Goal: Book appointment/travel/reservation

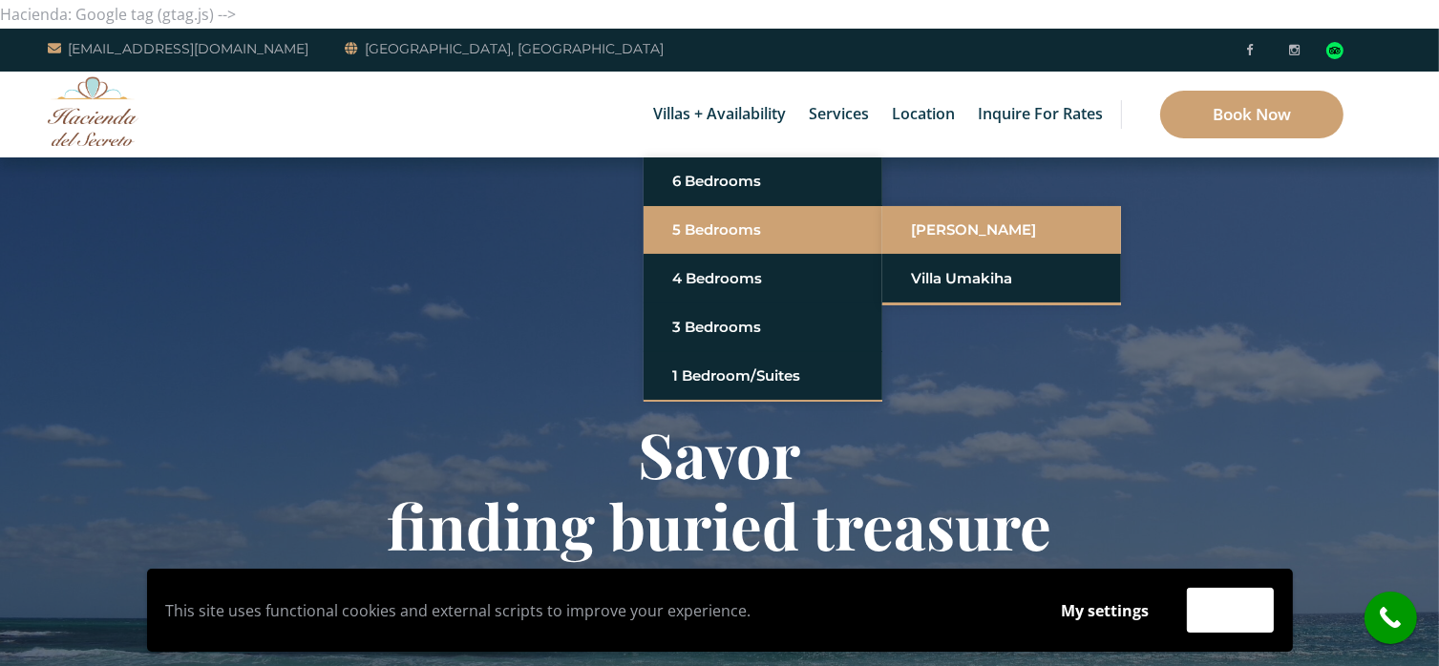
click at [969, 229] on link "Villa Sarita" at bounding box center [1001, 230] width 181 height 34
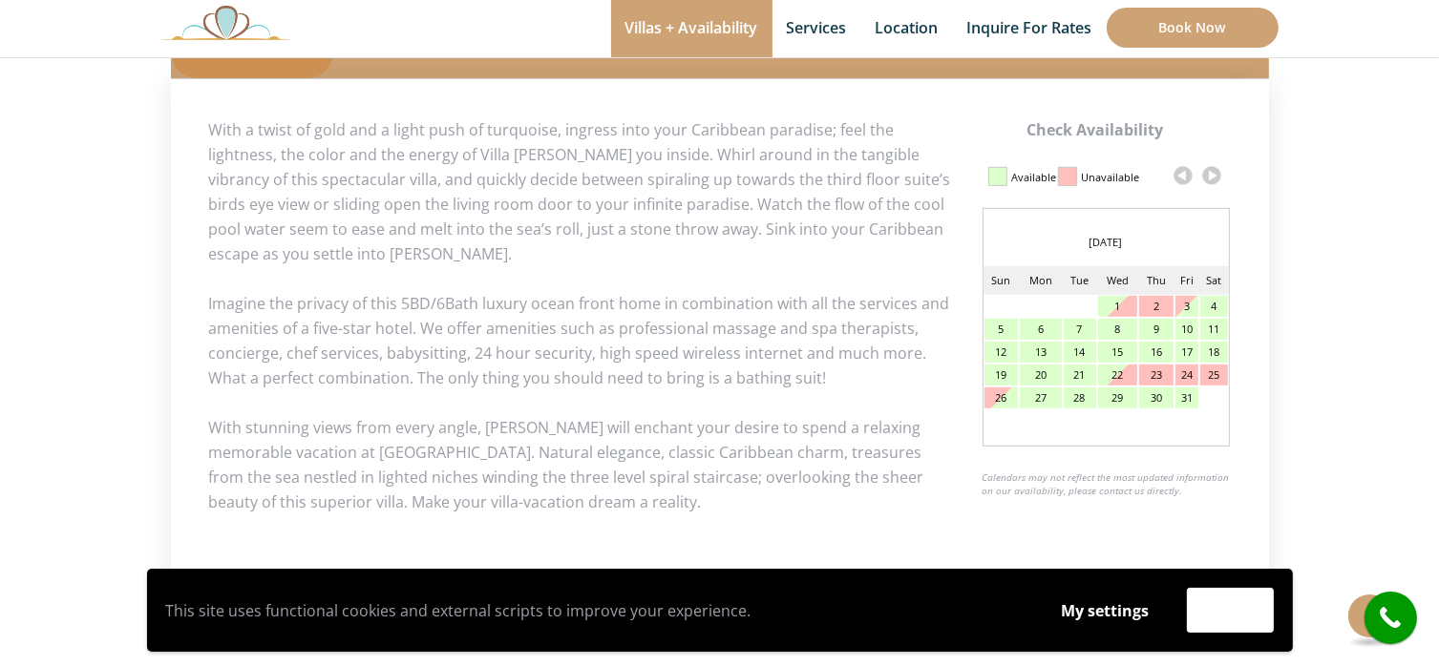
scroll to position [917, 0]
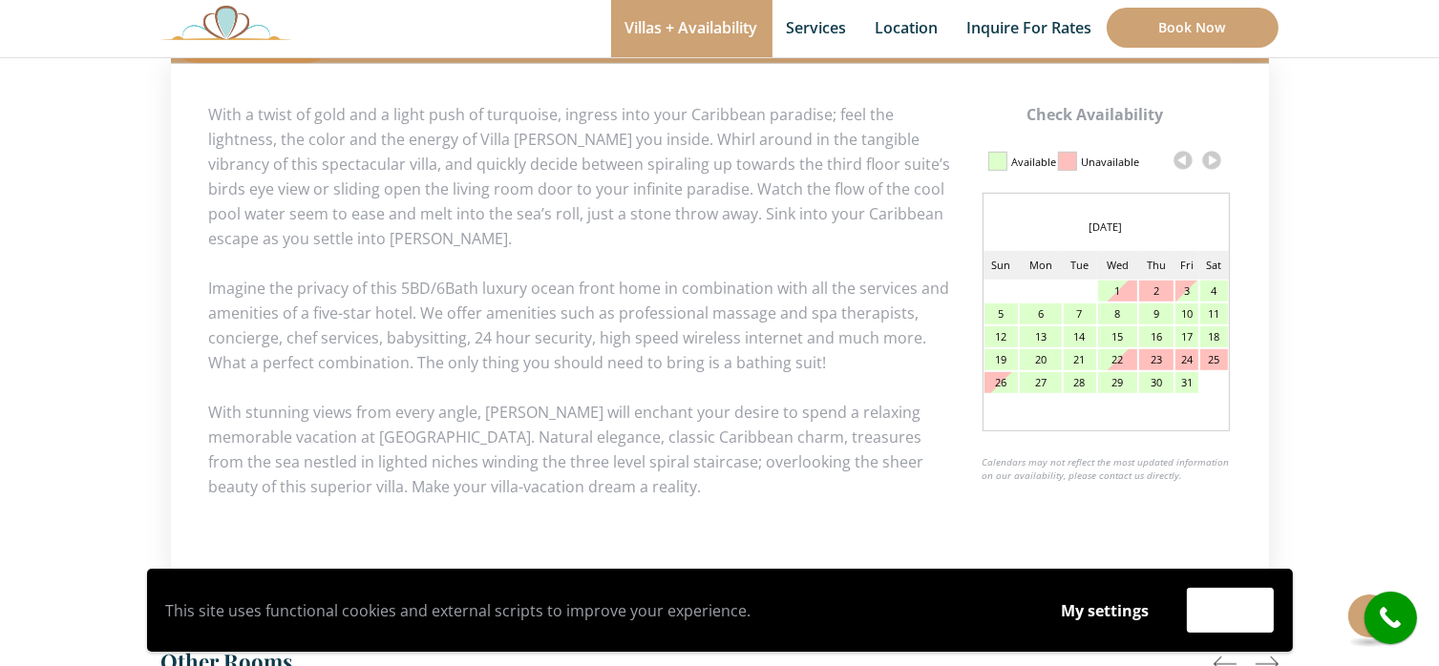
click at [1208, 160] on link at bounding box center [1211, 160] width 29 height 29
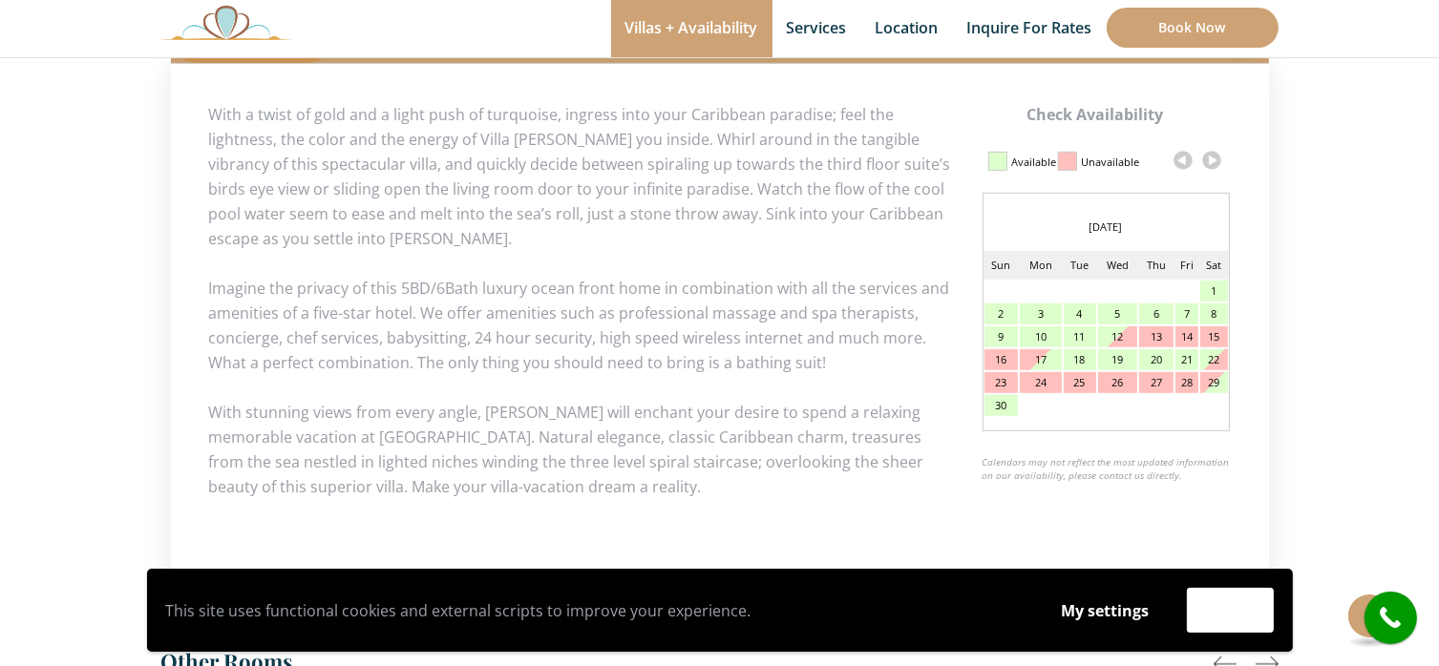
click at [1208, 160] on link at bounding box center [1211, 160] width 29 height 29
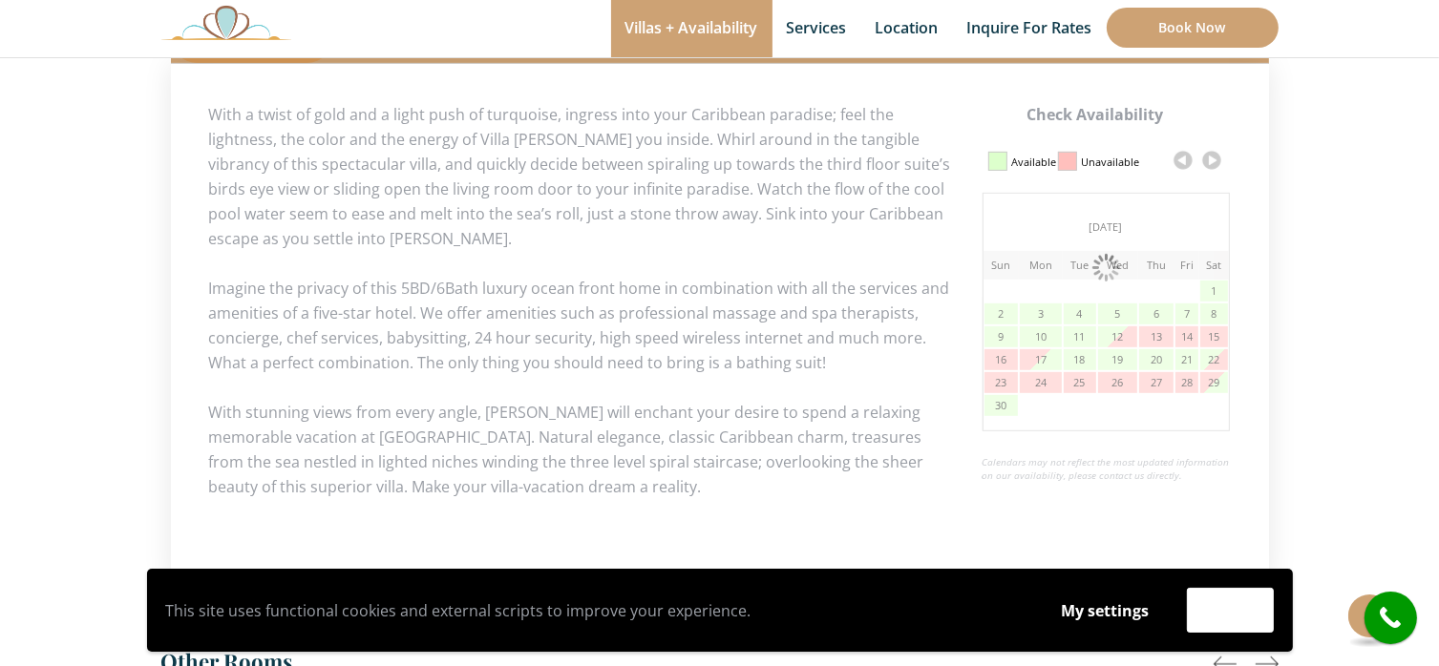
click at [1208, 160] on link at bounding box center [1211, 160] width 29 height 29
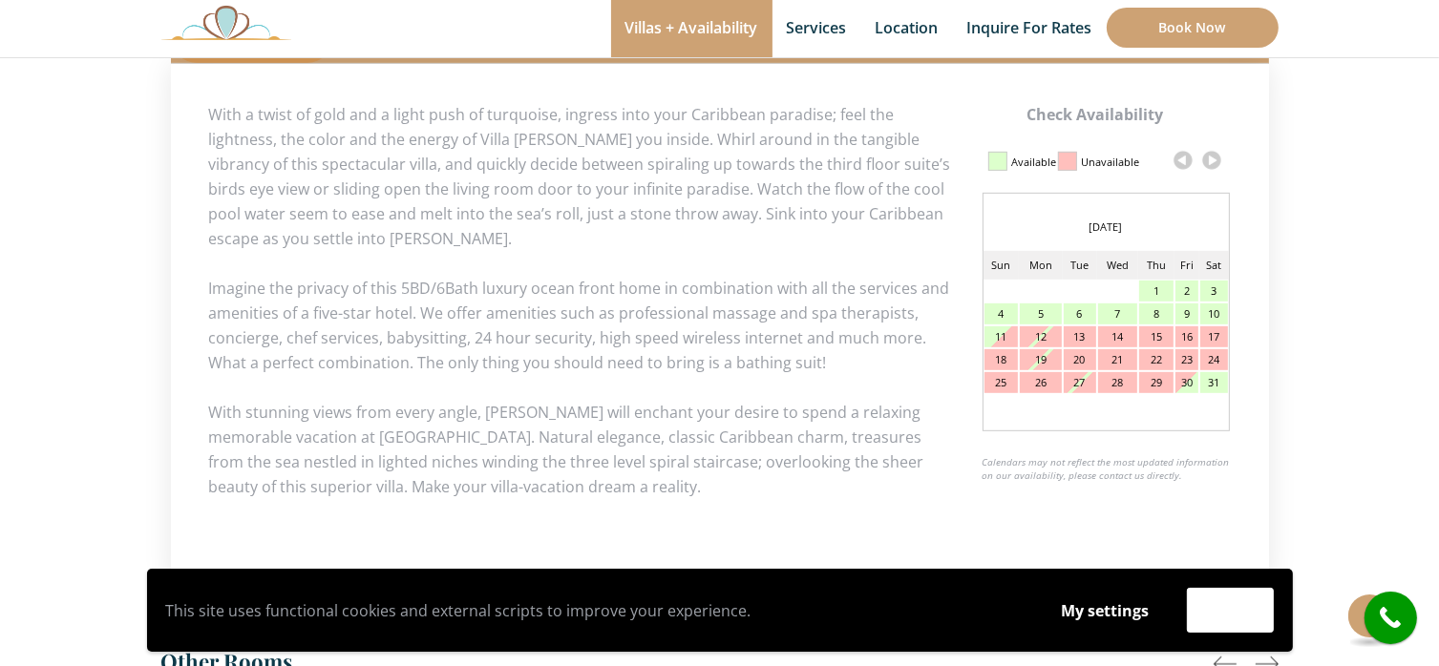
click at [1208, 160] on link at bounding box center [1211, 160] width 29 height 29
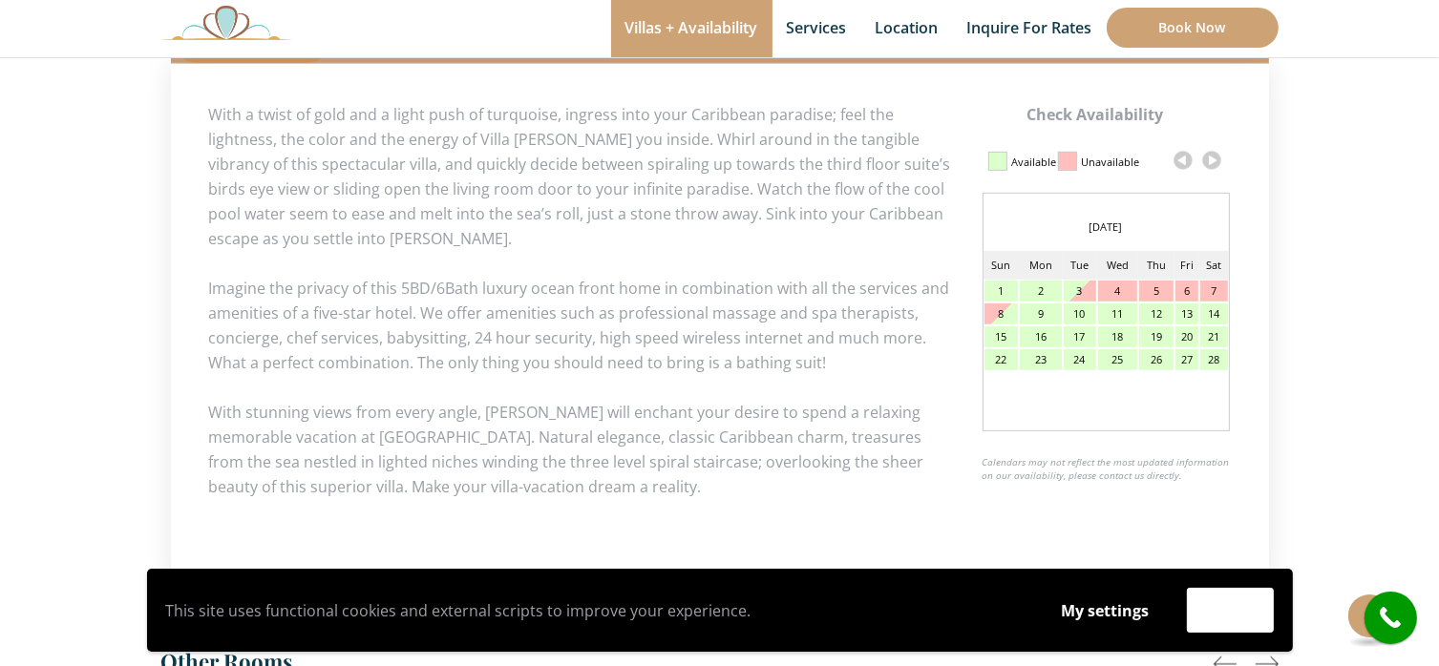
click at [1208, 160] on link at bounding box center [1211, 160] width 29 height 29
click at [989, 333] on div "15" at bounding box center [1001, 337] width 34 height 21
click at [1004, 334] on div "15" at bounding box center [1001, 337] width 34 height 21
click at [1210, 335] on div "21" at bounding box center [1213, 337] width 27 height 21
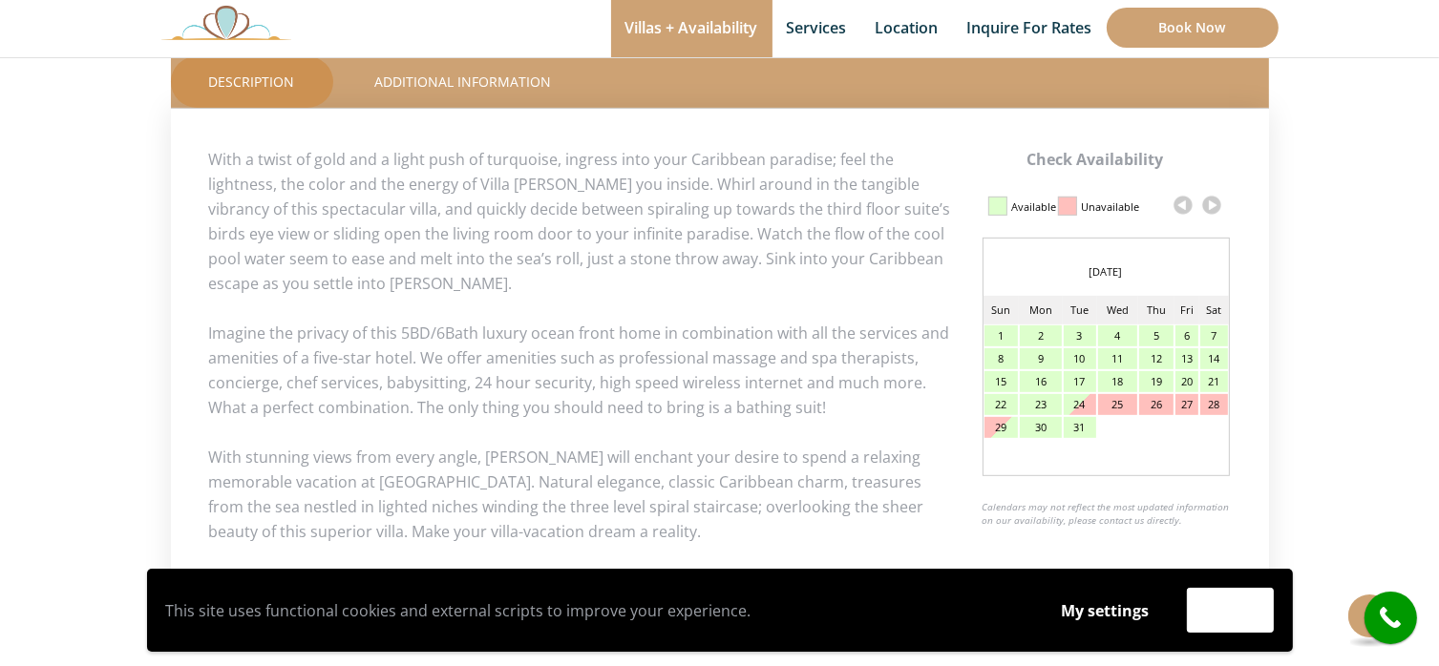
scroll to position [1176, 0]
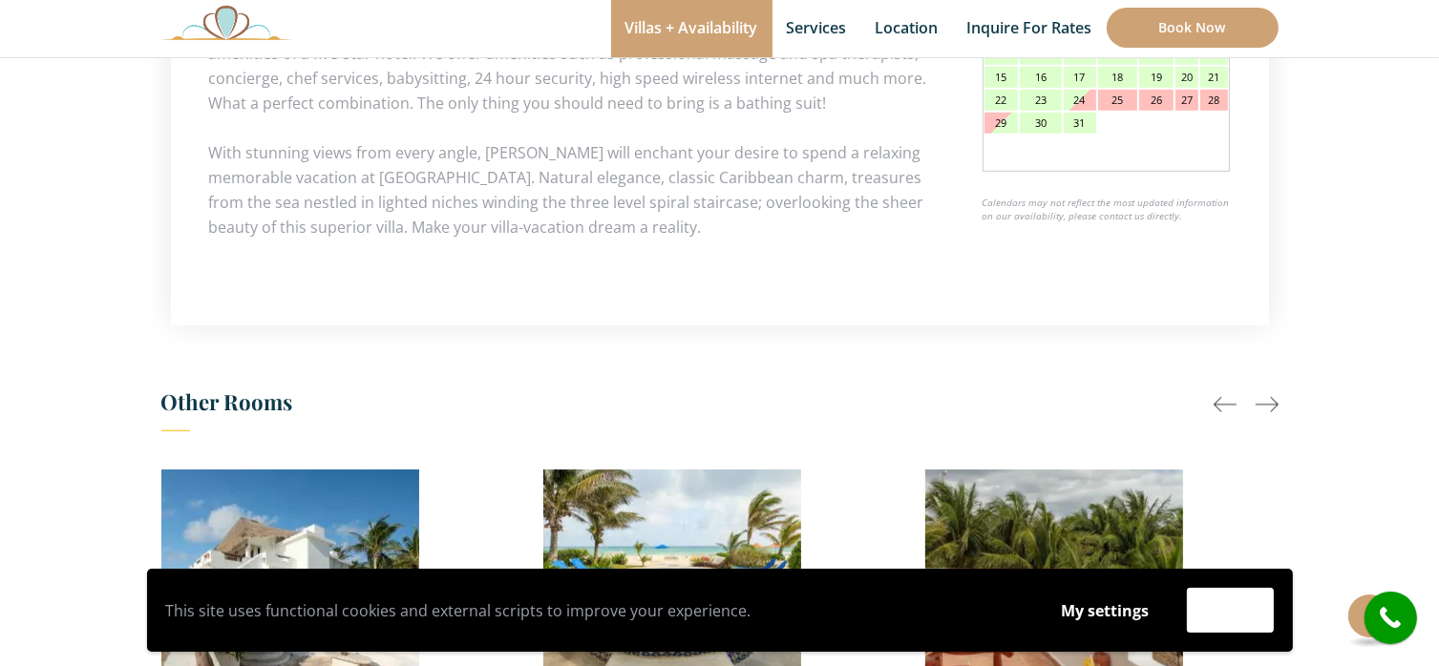
click at [1268, 401] on div at bounding box center [1267, 404] width 23 height 23
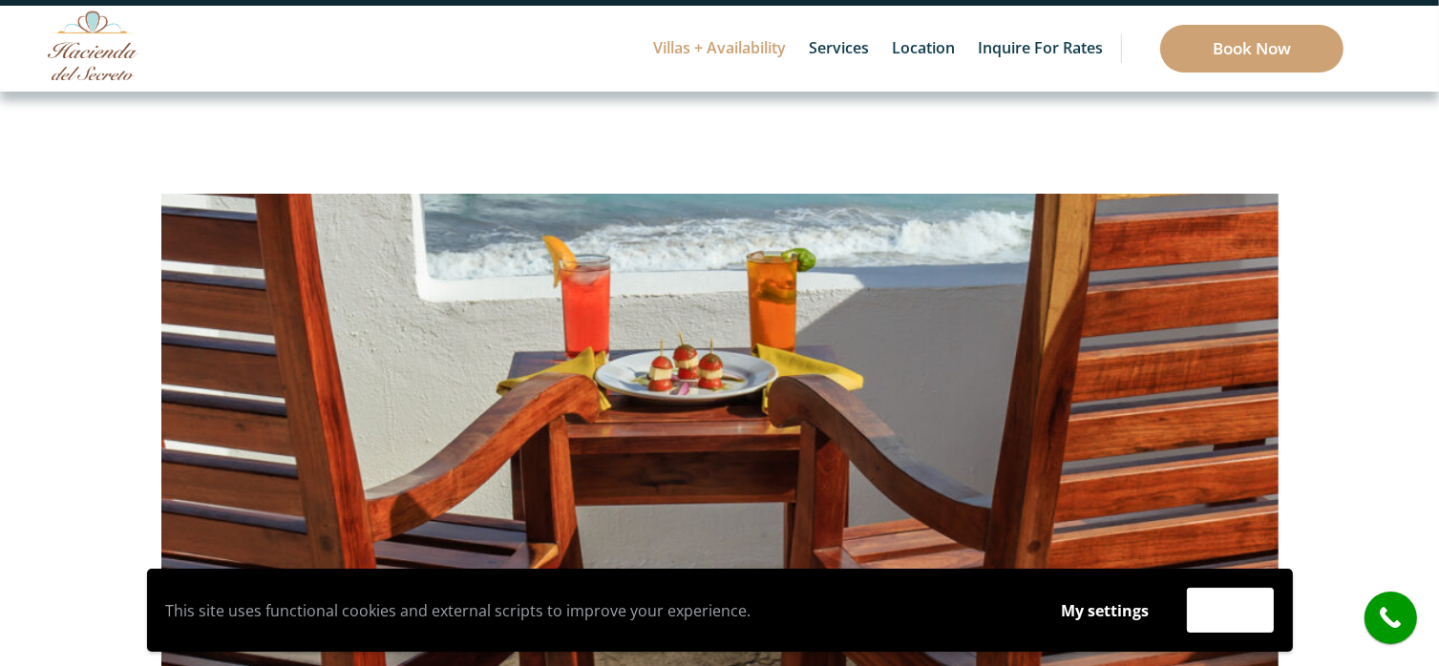
scroll to position [70, 0]
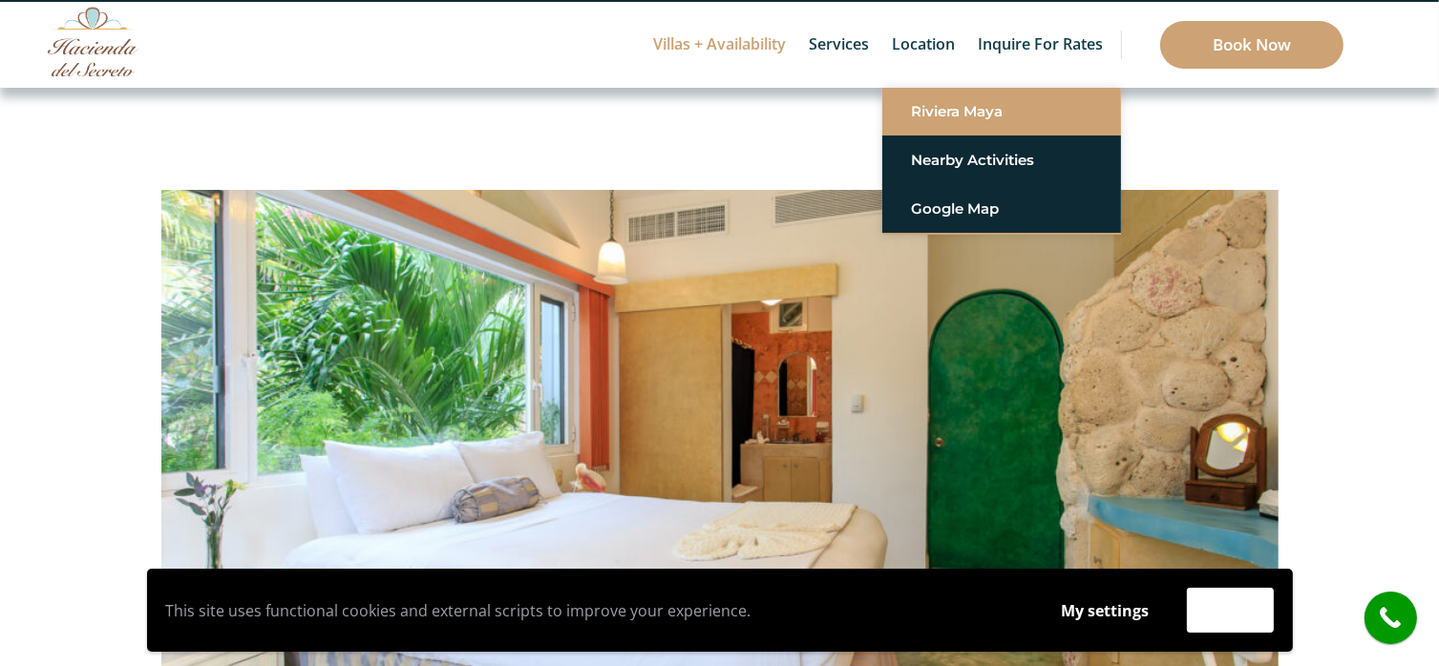
click at [942, 112] on link "Riviera Maya" at bounding box center [1001, 112] width 181 height 34
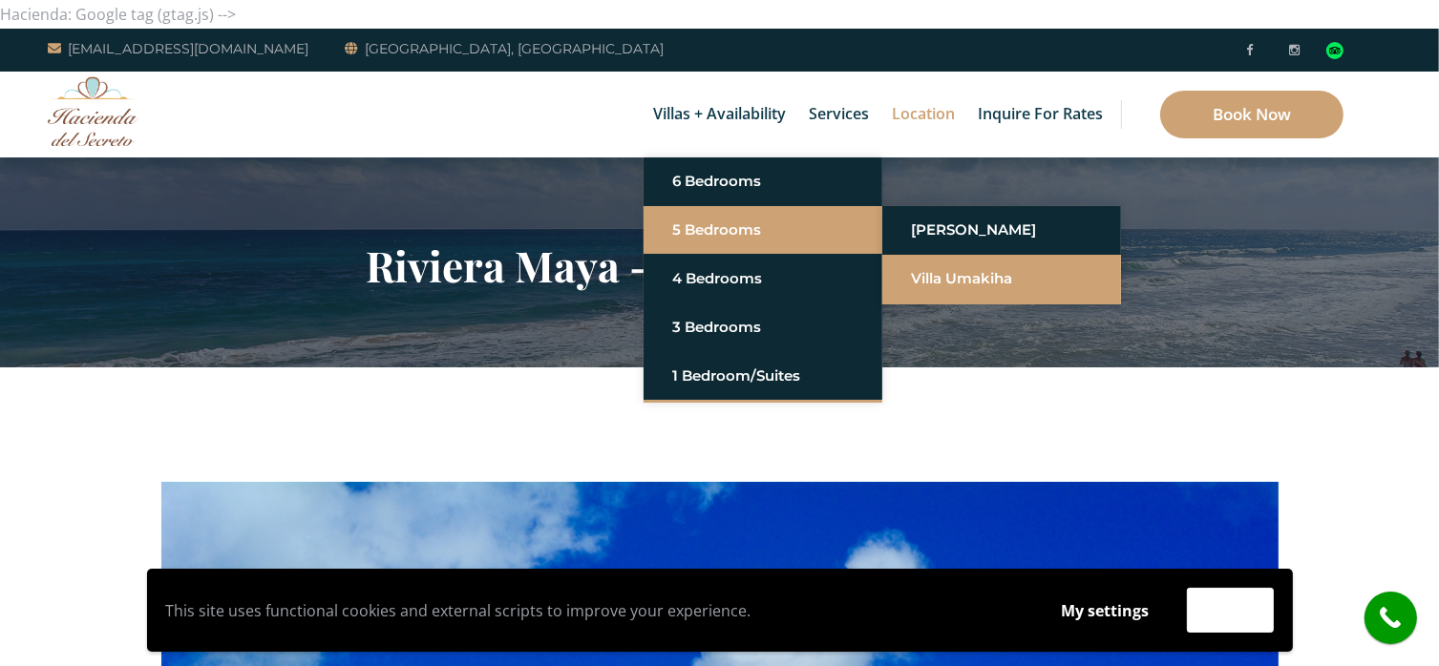
click at [943, 280] on link "Villa Umakiha" at bounding box center [1001, 279] width 181 height 34
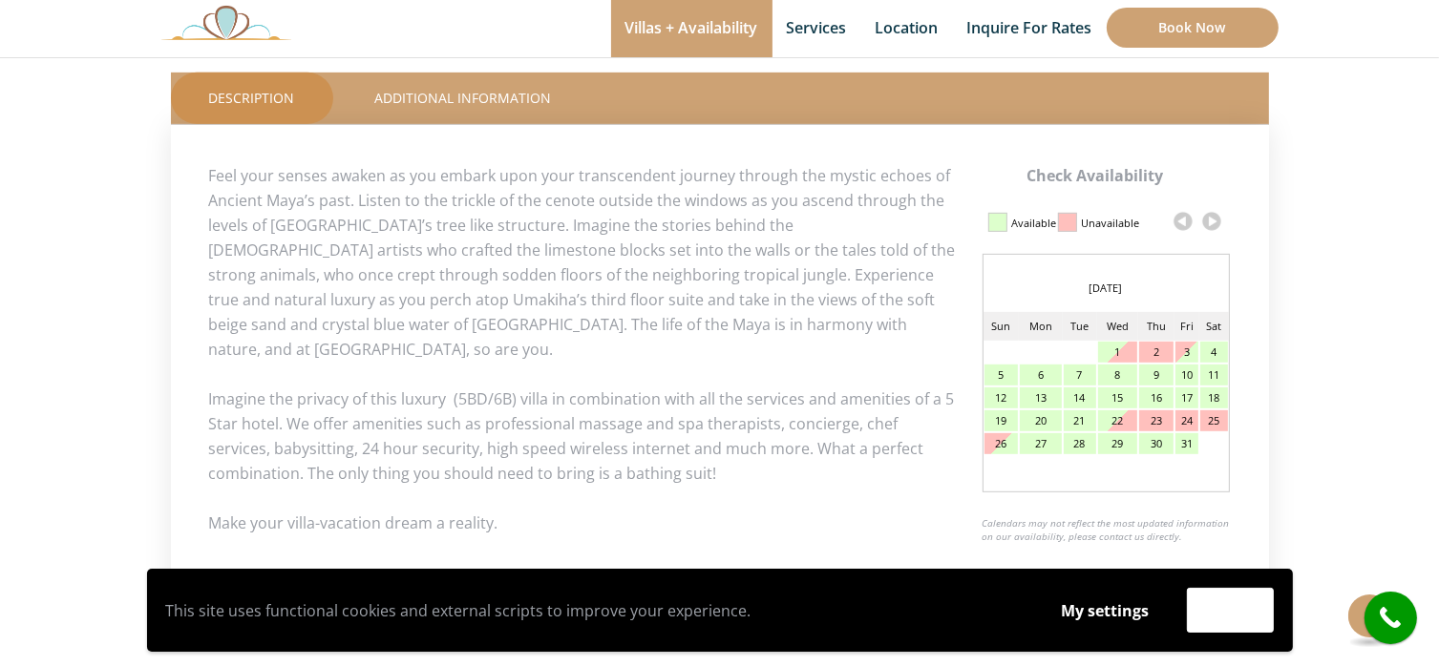
scroll to position [868, 0]
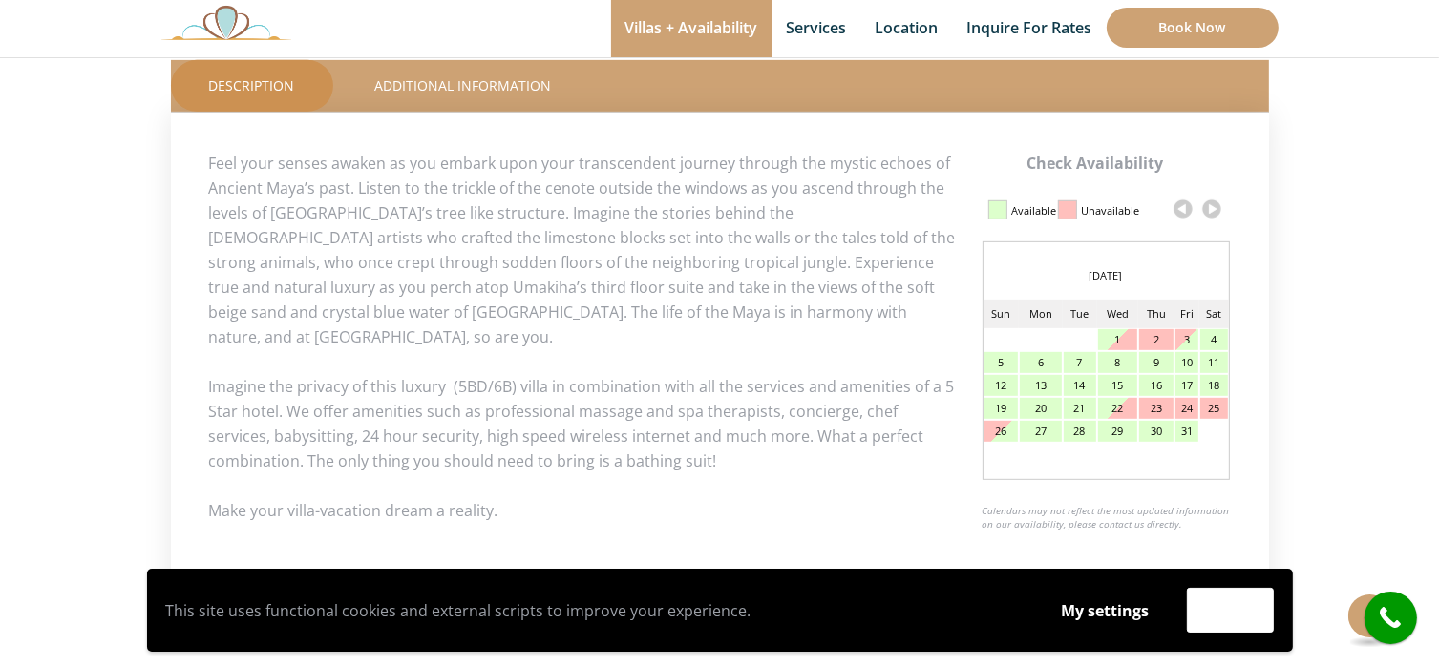
click at [1212, 211] on link at bounding box center [1211, 209] width 29 height 29
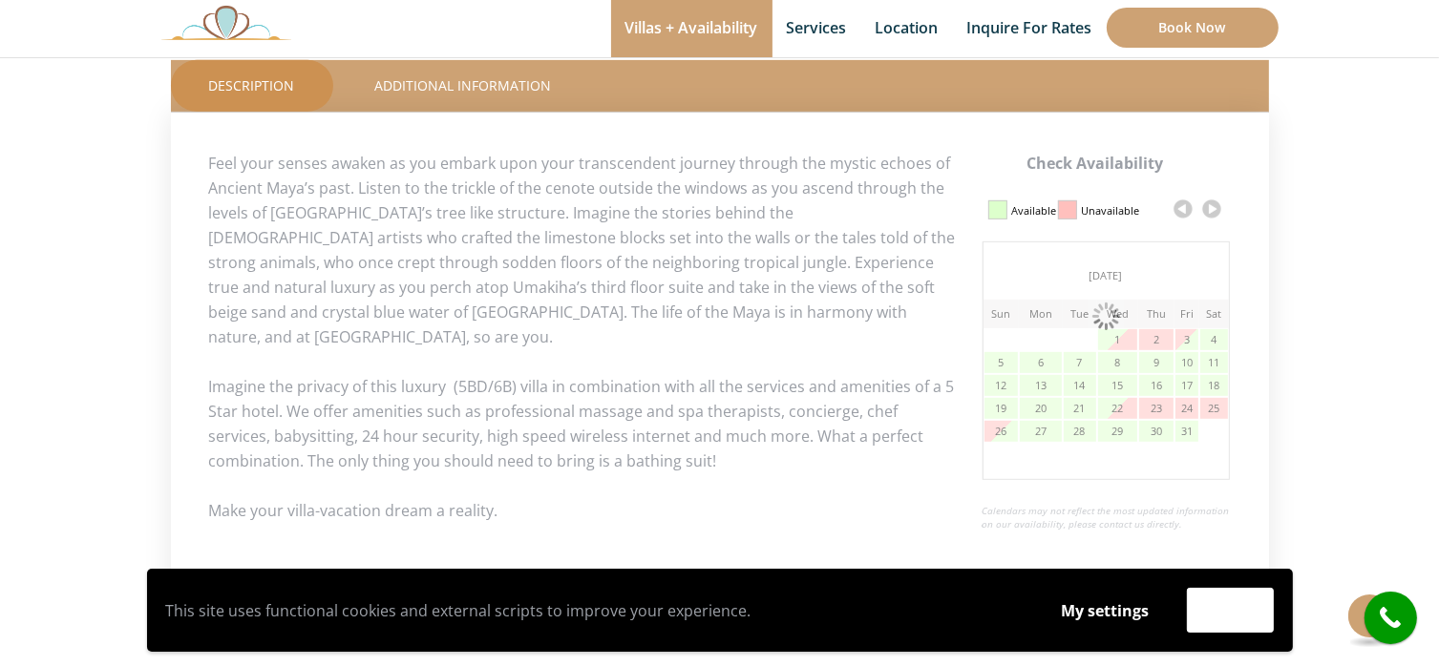
click at [1212, 211] on link at bounding box center [1211, 209] width 29 height 29
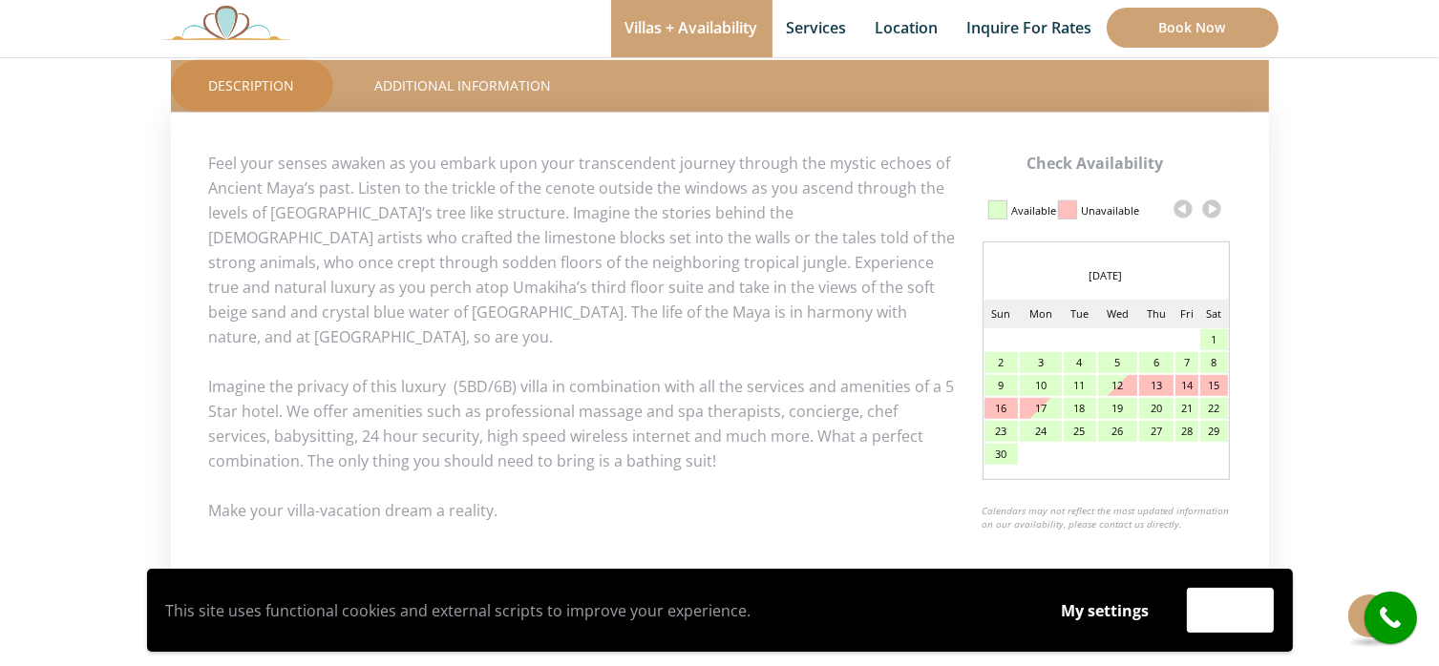
click at [1212, 211] on link at bounding box center [1211, 209] width 29 height 29
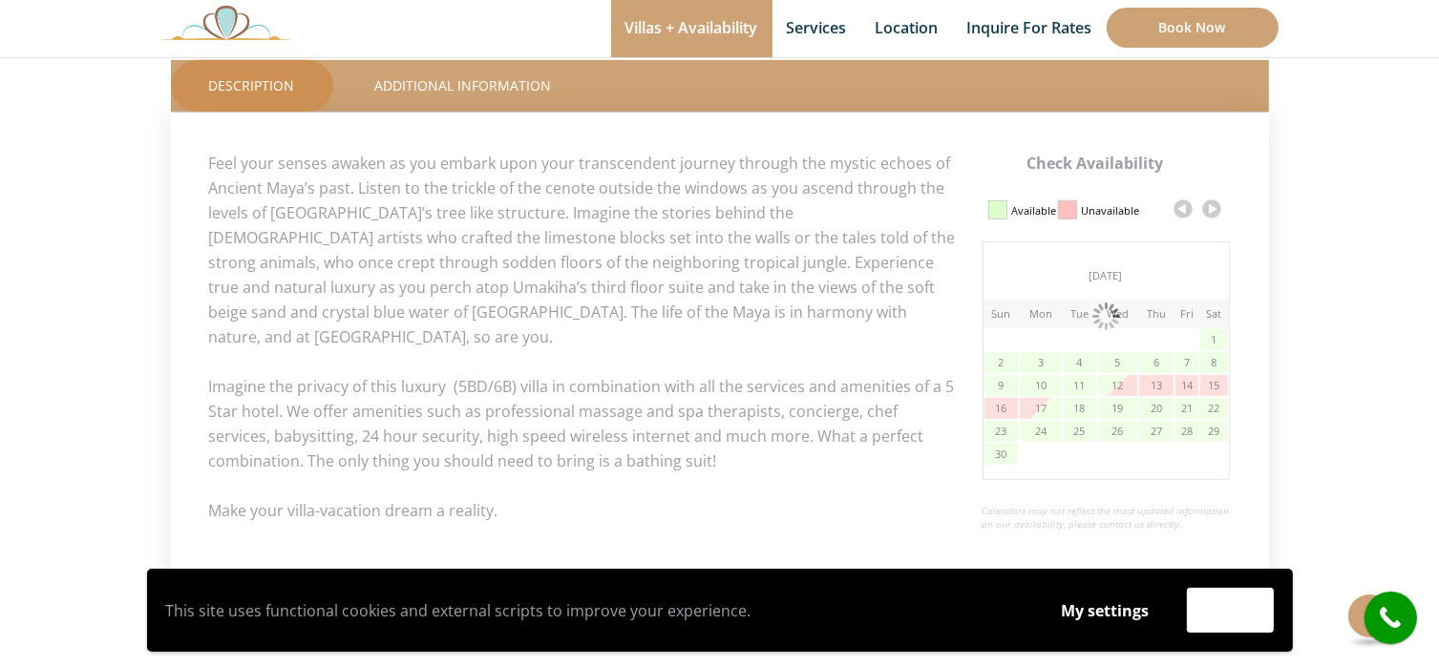
click at [1212, 211] on link at bounding box center [1211, 209] width 29 height 29
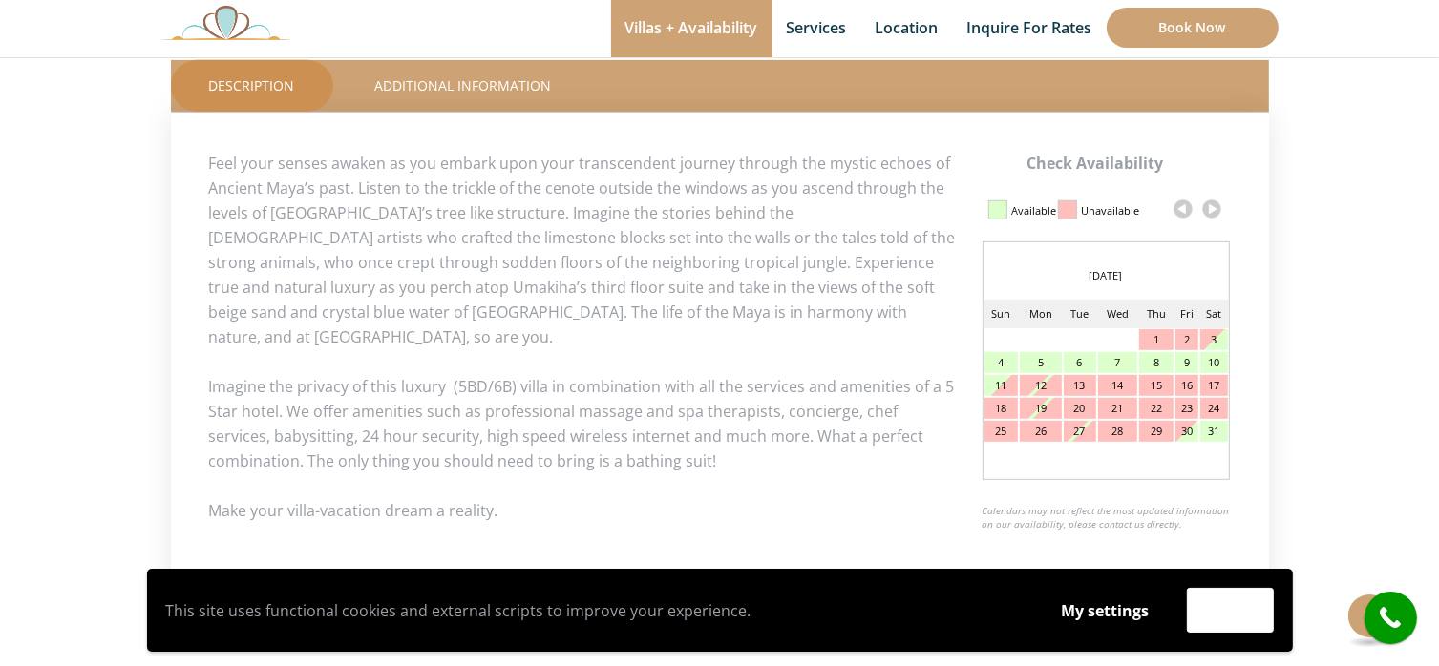
click at [1212, 211] on link at bounding box center [1211, 209] width 29 height 29
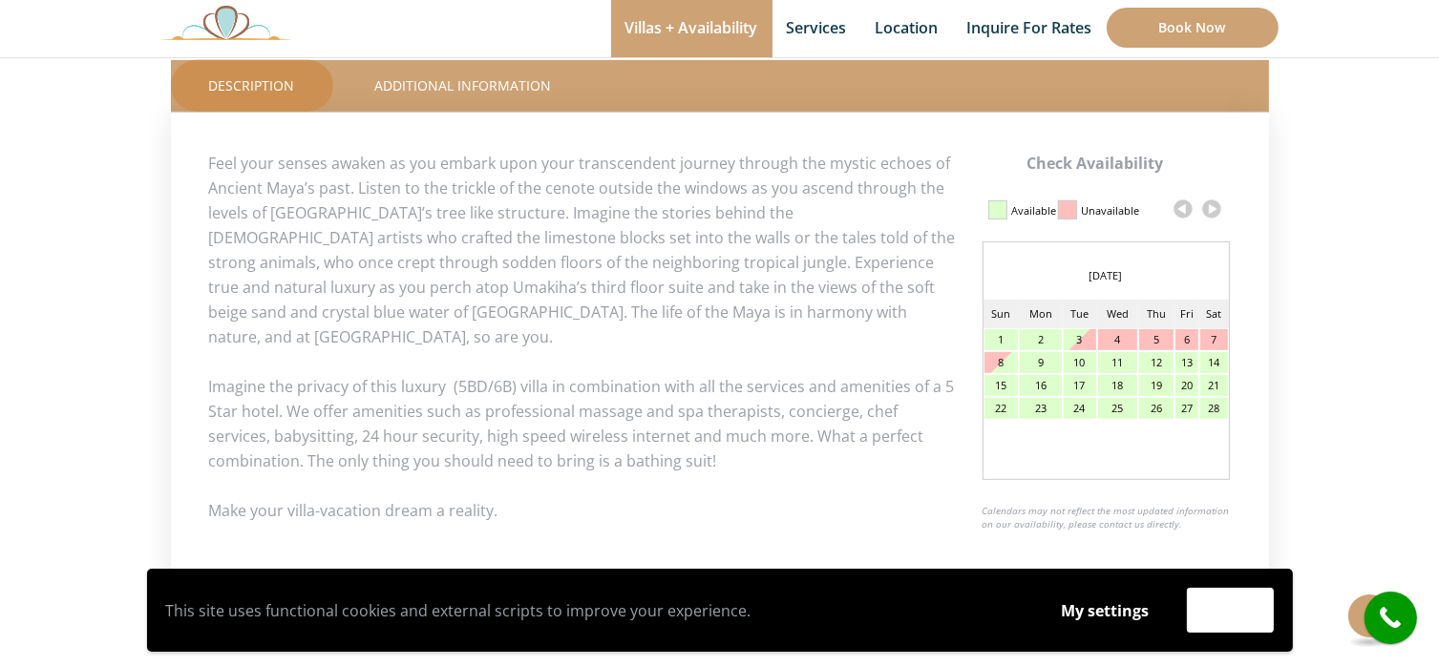
click at [1212, 211] on link at bounding box center [1211, 209] width 29 height 29
